Goal: Understand process/instructions: Learn how to perform a task or action

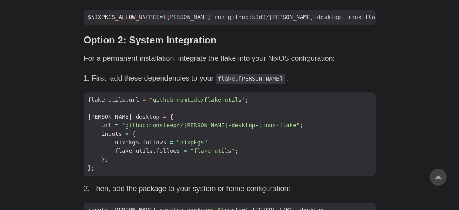
scroll to position [674, 0]
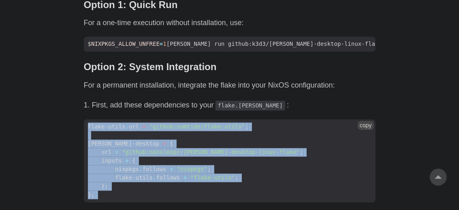
drag, startPoint x: 90, startPoint y: 97, endPoint x: 274, endPoint y: 173, distance: 199.1
click at [277, 175] on code "flake-utils . url = "github:numtide/flake-utils" ; [PERSON_NAME]-desktop = { ur…" at bounding box center [230, 160] width 292 height 83
copy code "flake-utils . url = "github:numtide/flake-utils" ; [PERSON_NAME]-desktop = { ur…"
click at [349, 123] on span "flake-utils . url = "github:numtide/flake-utils" ;" at bounding box center [230, 127] width 292 height 9
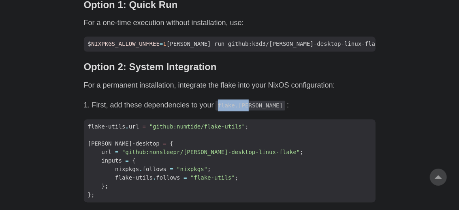
drag, startPoint x: 218, startPoint y: 77, endPoint x: 243, endPoint y: 92, distance: 29.2
click at [246, 90] on div "As an avid user of [PERSON_NAME]’s [PERSON_NAME], I’ve primarily accessed it th…" at bounding box center [230, 134] width 292 height 816
click at [298, 85] on div "As an avid user of [PERSON_NAME]’s [PERSON_NAME], I’ve primarily accessed it th…" at bounding box center [230, 134] width 292 height 816
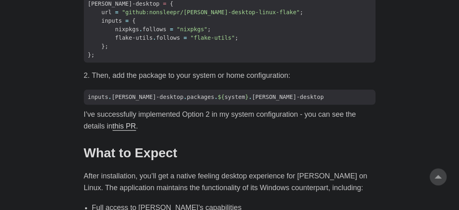
scroll to position [824, 0]
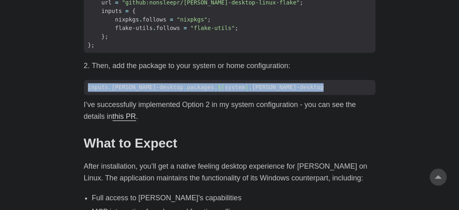
drag, startPoint x: 279, startPoint y: 57, endPoint x: 79, endPoint y: 62, distance: 199.8
click at [84, 80] on code "inputs . [PERSON_NAME]-desktop . packages . ${ system } . [PERSON_NAME]-desktop" at bounding box center [230, 87] width 292 height 15
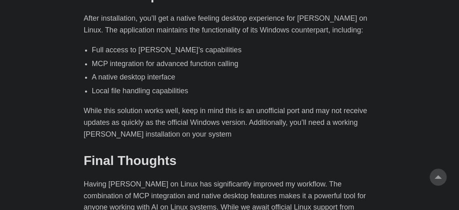
scroll to position [1049, 0]
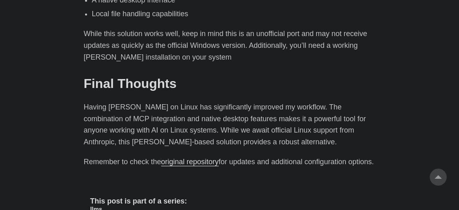
click at [202, 158] on link "original repository" at bounding box center [190, 162] width 58 height 8
